Goal: Find specific page/section: Find specific page/section

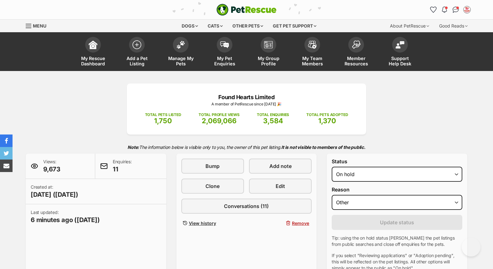
select select "on_hold"
select select "other"
click at [184, 47] on img at bounding box center [180, 43] width 9 height 8
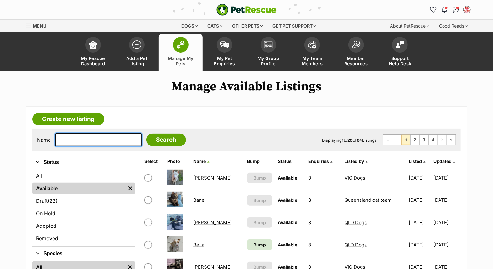
click at [121, 136] on input "text" at bounding box center [98, 139] width 86 height 13
type input "tigger"
click at [146, 134] on input "Search" at bounding box center [166, 140] width 40 height 13
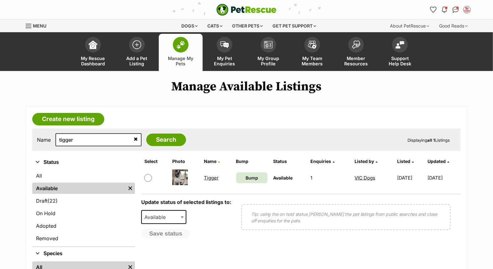
click at [210, 177] on link "Tigger" at bounding box center [211, 178] width 15 height 6
